Goal: Use online tool/utility: Utilize a website feature to perform a specific function

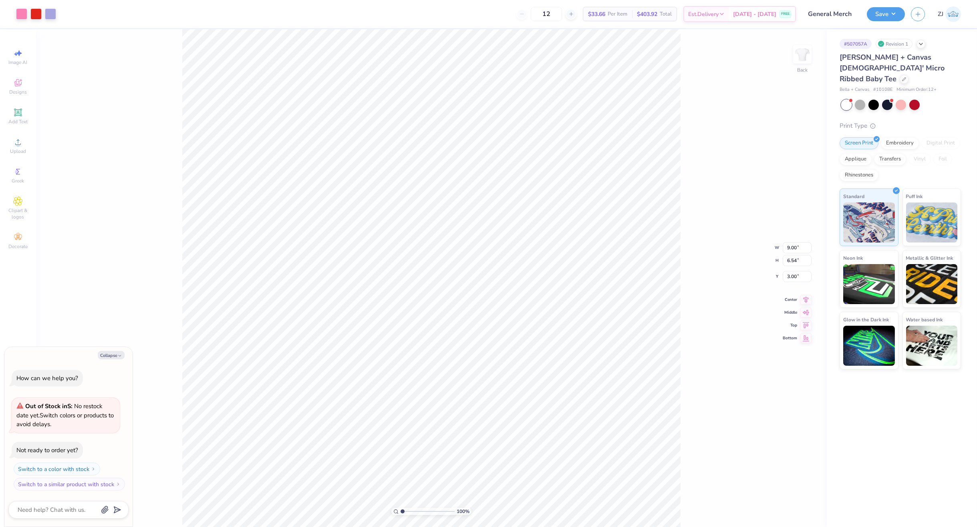
type textarea "x"
type input "1.65"
click at [22, 139] on icon at bounding box center [18, 142] width 10 height 10
click at [10, 142] on div "Upload" at bounding box center [18, 146] width 28 height 24
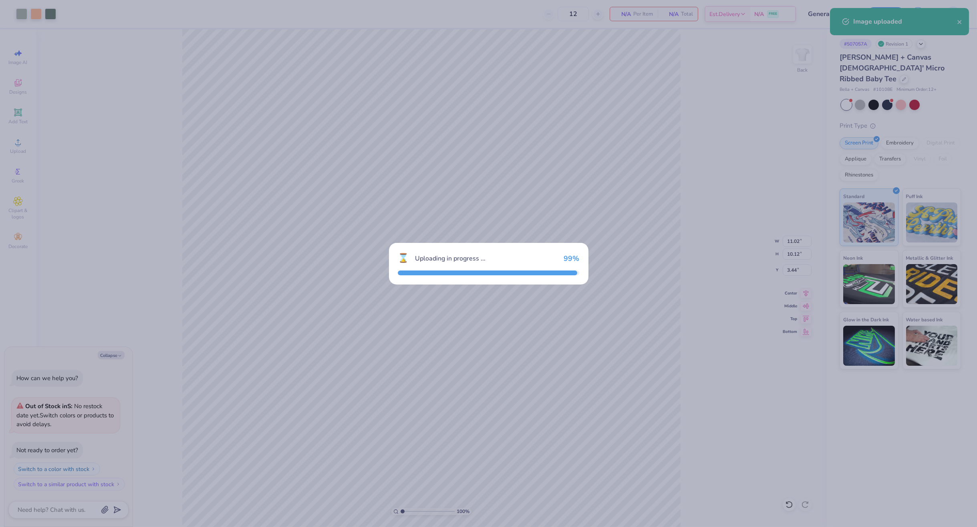
type textarea "x"
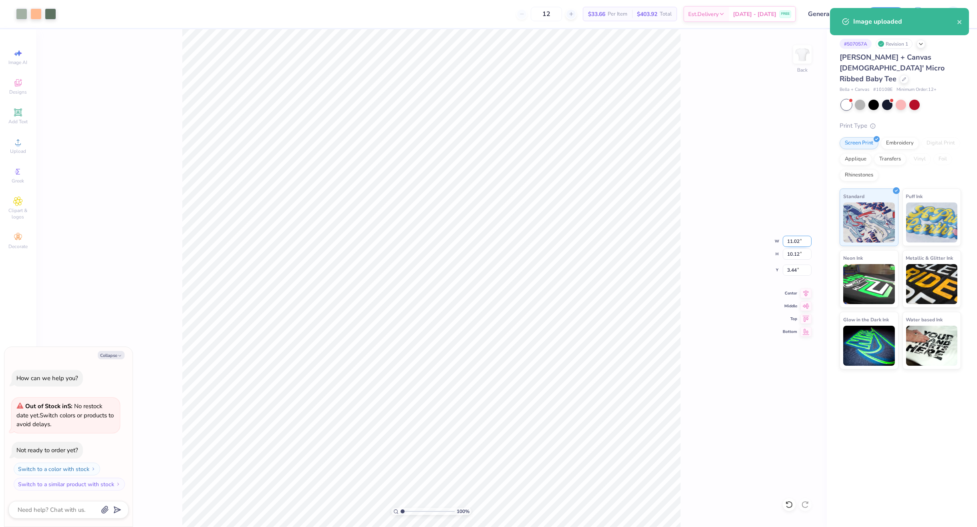
click at [799, 237] on input "11.02" at bounding box center [797, 241] width 29 height 11
type input "5.00"
type textarea "x"
type input "4.59"
type input "6.20"
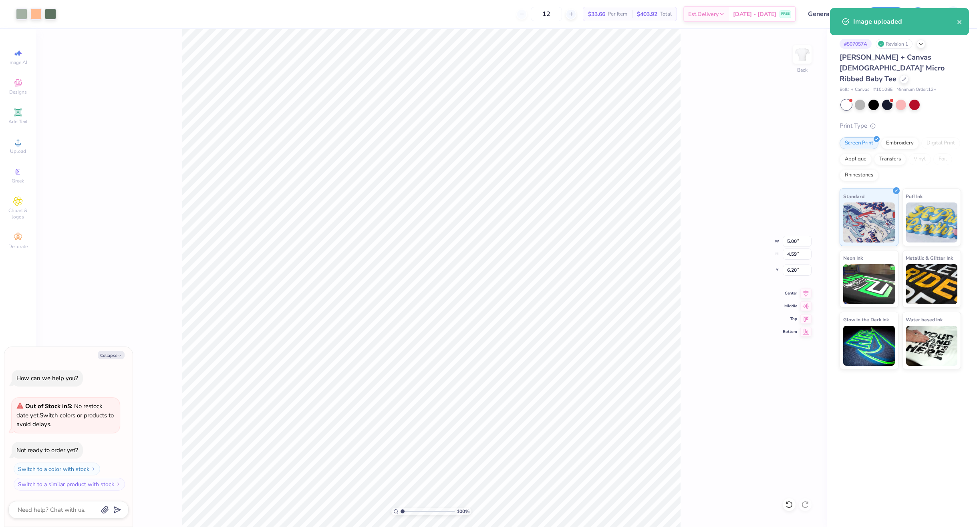
drag, startPoint x: 753, startPoint y: 200, endPoint x: 682, endPoint y: 243, distance: 82.5
click at [685, 241] on div "100 % Back W 5.00 5.00 " H 4.59 4.59 " Y 6.20 6.20 " Center Middle Top Bottom" at bounding box center [431, 278] width 791 height 498
type textarea "x"
click at [793, 270] on input "6.20" at bounding box center [797, 270] width 29 height 11
type input "3"
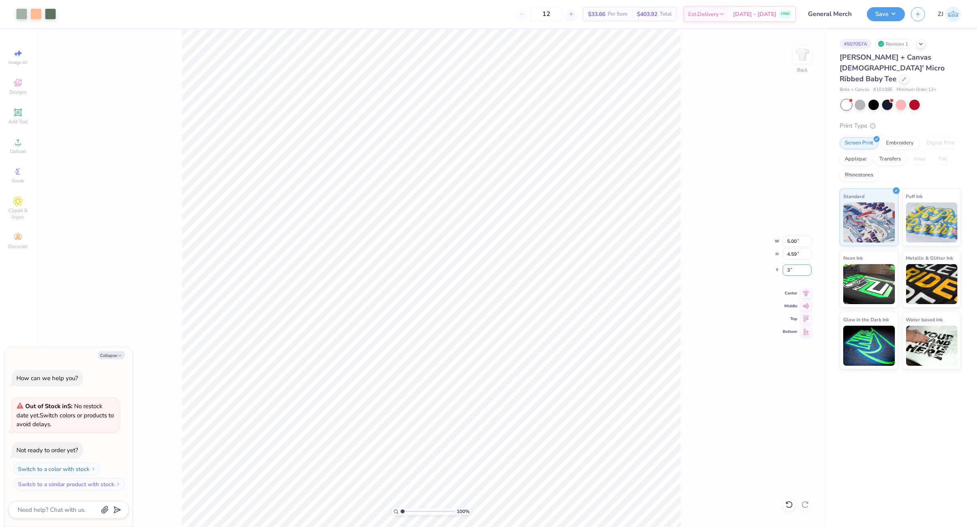
type textarea "x"
type input "3.00"
type textarea "x"
click at [793, 240] on input "5.00" at bounding box center [797, 241] width 29 height 11
type input "4.00"
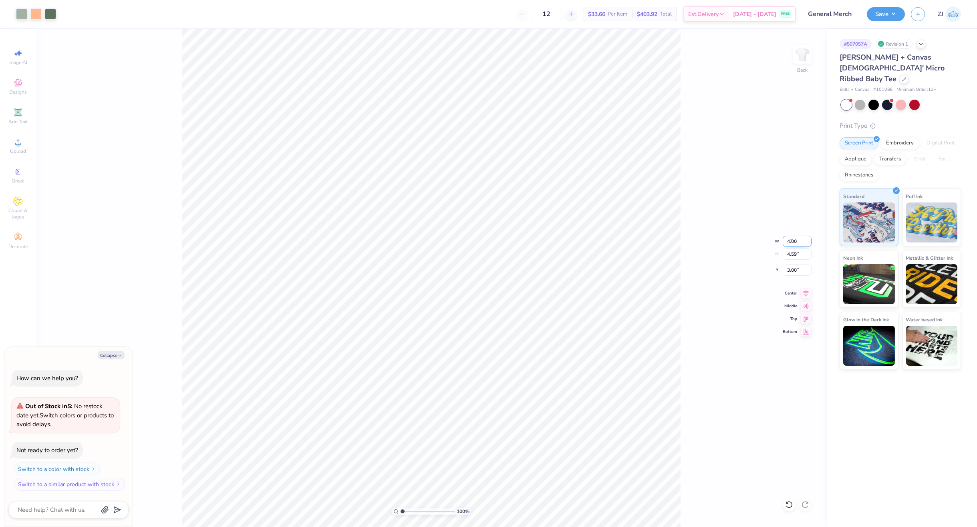
type textarea "x"
type input "3.67"
click at [800, 269] on input "3.46" at bounding box center [797, 270] width 29 height 11
type input "3.00"
click at [885, 14] on button "Save" at bounding box center [886, 13] width 38 height 14
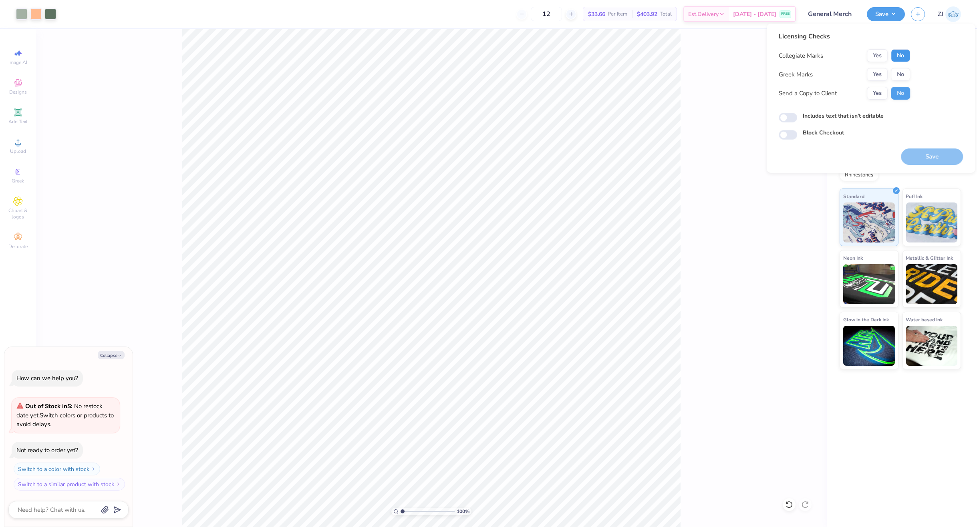
click at [901, 58] on button "No" at bounding box center [900, 55] width 19 height 13
click at [902, 71] on button "No" at bounding box center [900, 74] width 19 height 13
type textarea "x"
click at [784, 118] on input "Includes text that isn't editable" at bounding box center [788, 118] width 18 height 10
checkbox input "true"
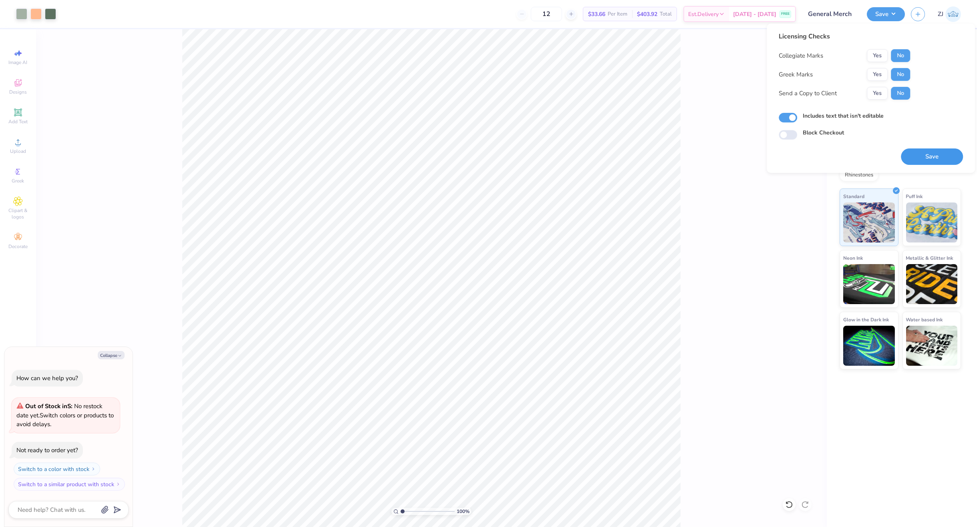
click at [926, 156] on button "Save" at bounding box center [932, 157] width 62 height 16
type textarea "x"
